Goal: Check status: Check status

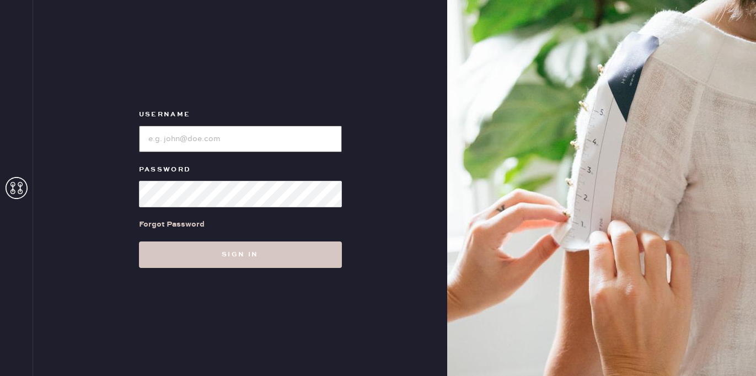
type input "[EMAIL_ADDRESS][DOMAIN_NAME]"
click at [263, 268] on div "Username Password Forgot Password Sign in" at bounding box center [240, 188] width 414 height 376
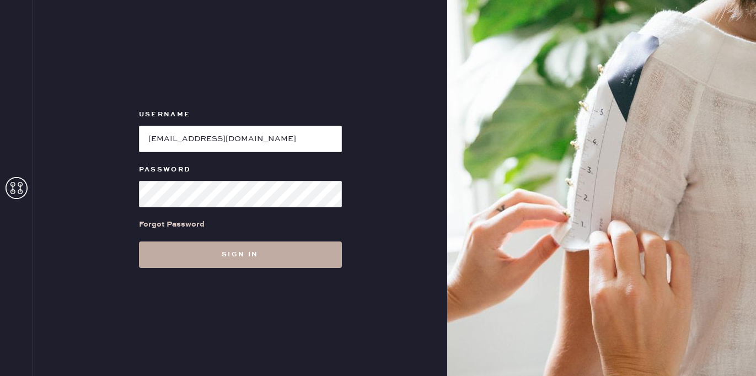
click at [279, 252] on button "Sign in" at bounding box center [240, 255] width 203 height 26
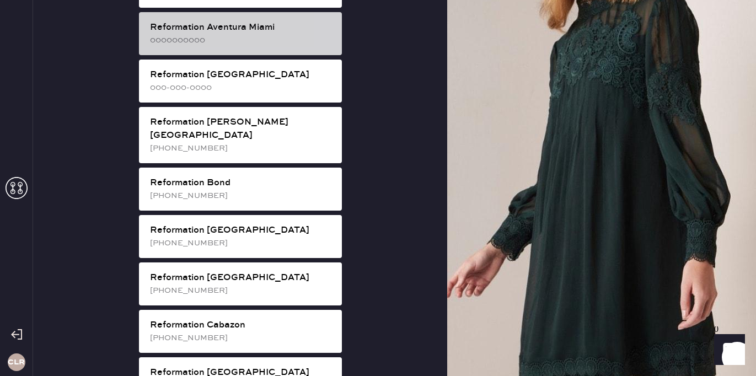
scroll to position [98, 0]
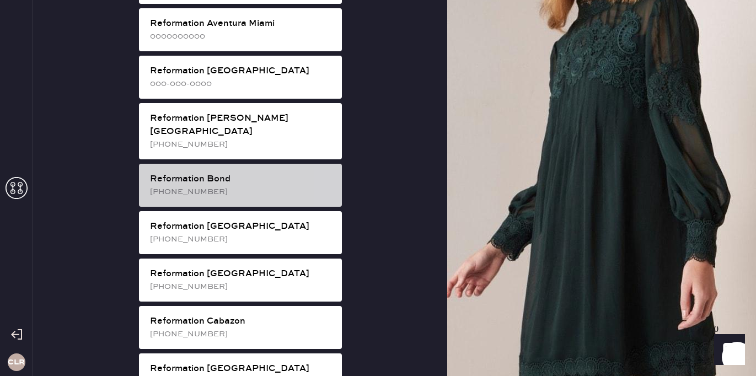
click at [286, 186] on div "[PHONE_NUMBER]" at bounding box center [241, 192] width 183 height 12
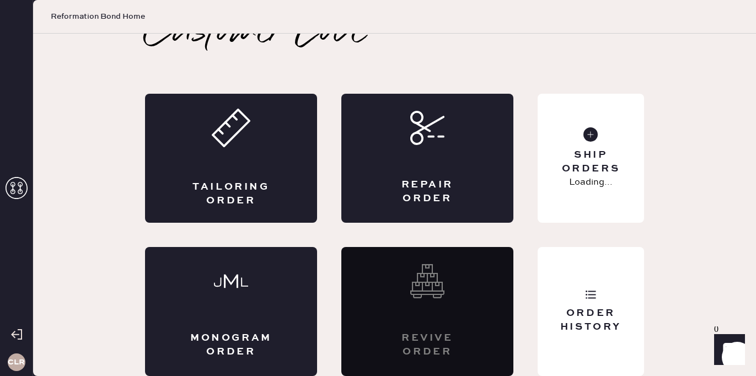
scroll to position [24, 0]
click at [611, 283] on div "Order History" at bounding box center [591, 311] width 106 height 129
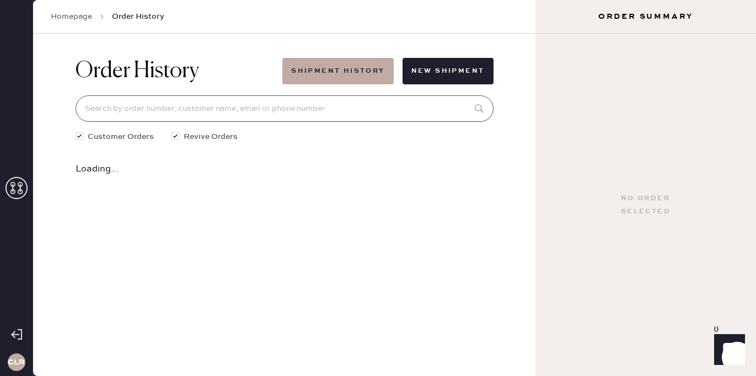
click at [248, 115] on input at bounding box center [285, 108] width 418 height 26
paste input "#81707"
click at [90, 111] on input "#81707" at bounding box center [285, 108] width 418 height 26
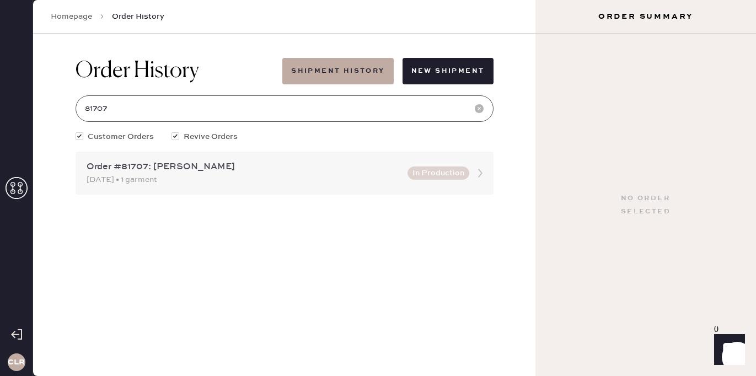
type input "81707"
click at [265, 177] on div "[DATE] • 1 garment" at bounding box center [244, 180] width 314 height 12
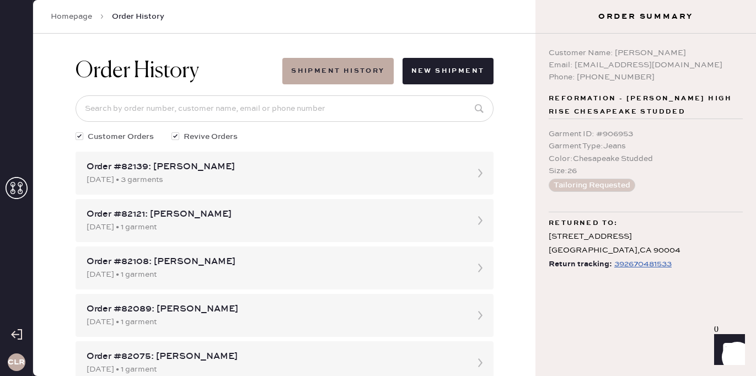
click at [627, 264] on div "392670481533" at bounding box center [643, 264] width 57 height 13
drag, startPoint x: 645, startPoint y: 252, endPoint x: 544, endPoint y: 234, distance: 102.5
click at [544, 234] on div "Customer Name: [PERSON_NAME] Email: [EMAIL_ADDRESS][DOMAIN_NAME] Phone: [PHONE_…" at bounding box center [646, 205] width 221 height 343
copy div "[STREET_ADDRESS]"
